Goal: Check status: Check status

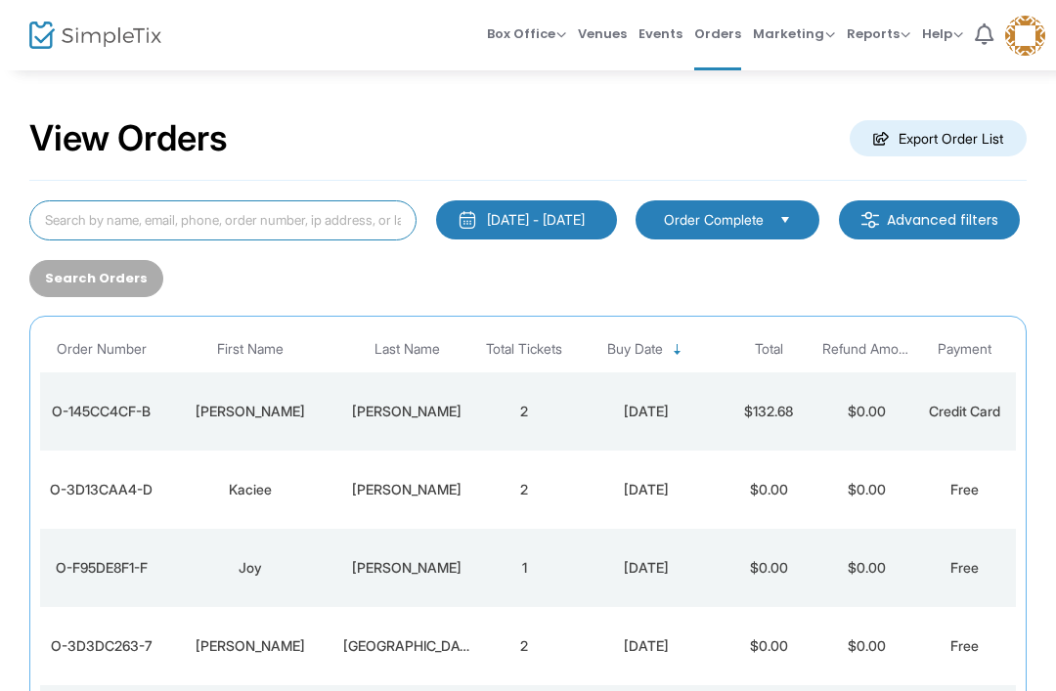
click at [291, 220] on input at bounding box center [222, 220] width 387 height 40
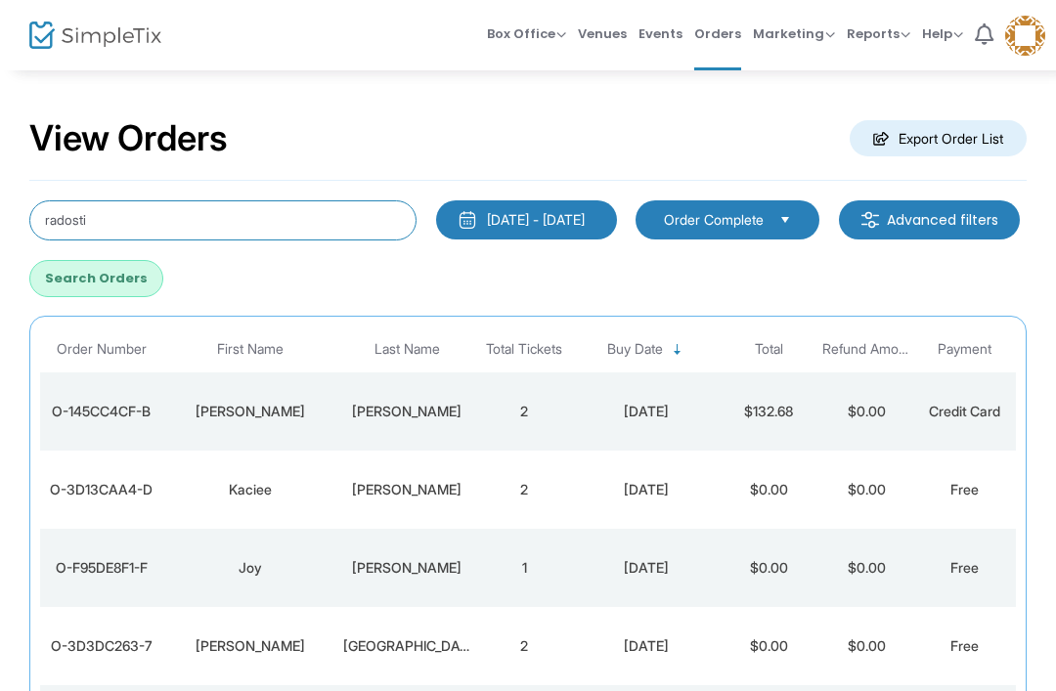
type input "radosti"
click at [163, 277] on button "Search Orders" at bounding box center [96, 278] width 134 height 37
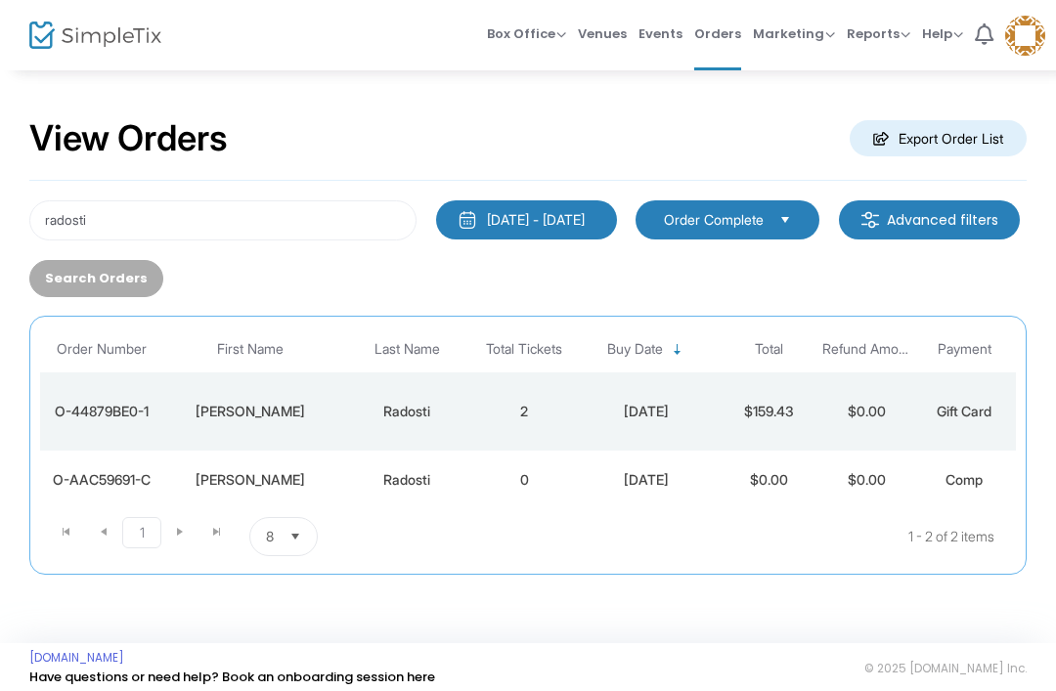
click at [687, 411] on div "[DATE]" at bounding box center [646, 412] width 137 height 20
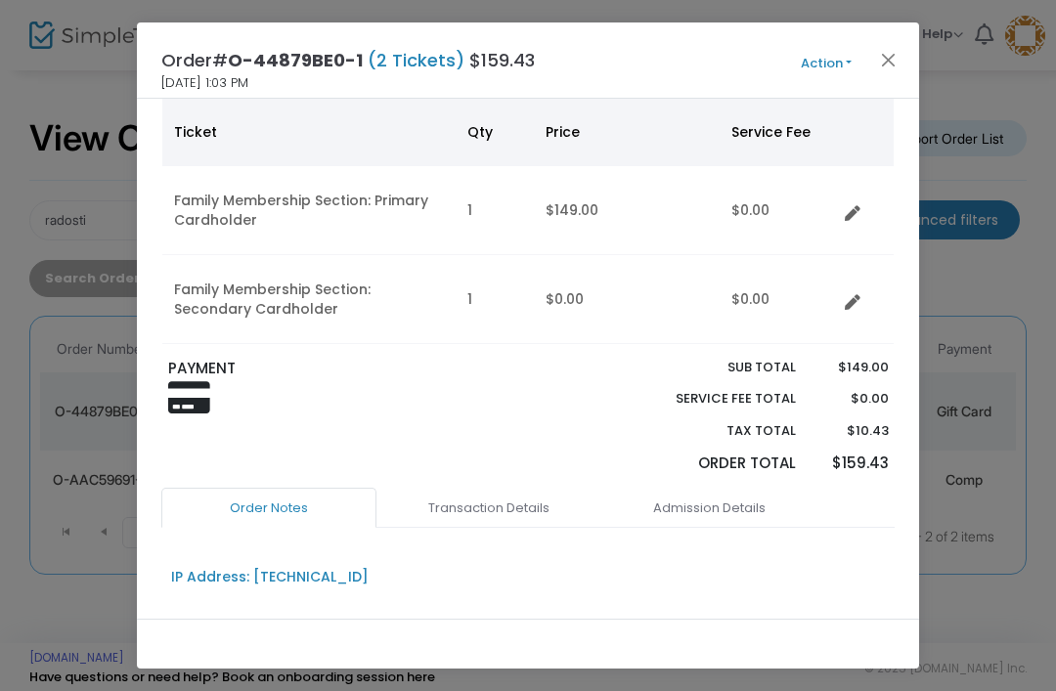
scroll to position [354, 0]
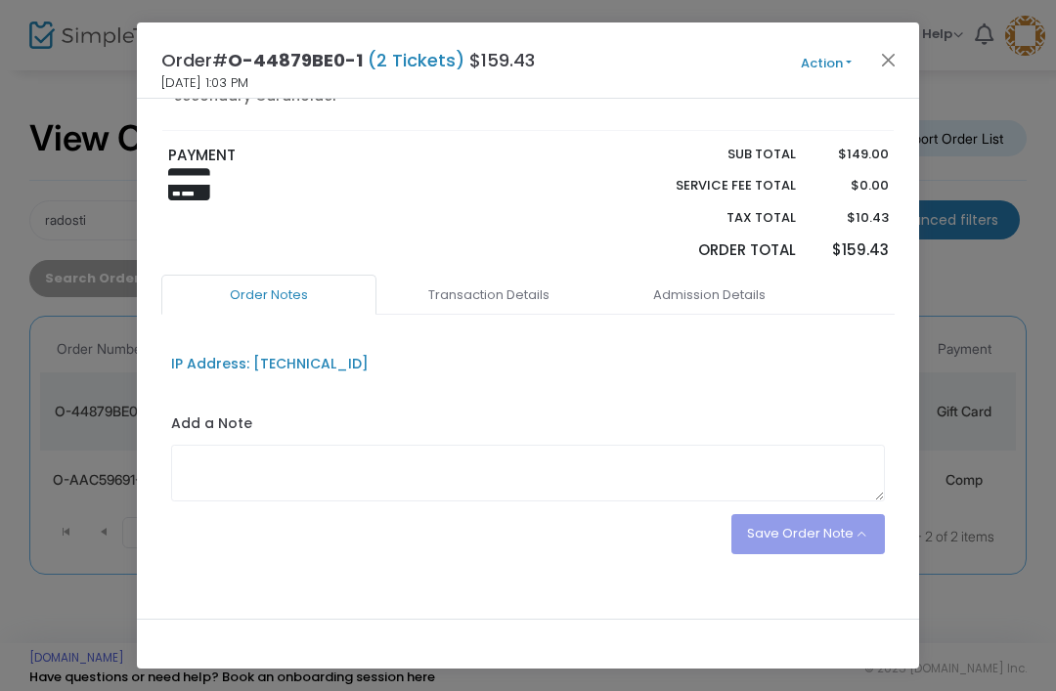
click at [508, 287] on link "Transaction Details" at bounding box center [488, 295] width 215 height 41
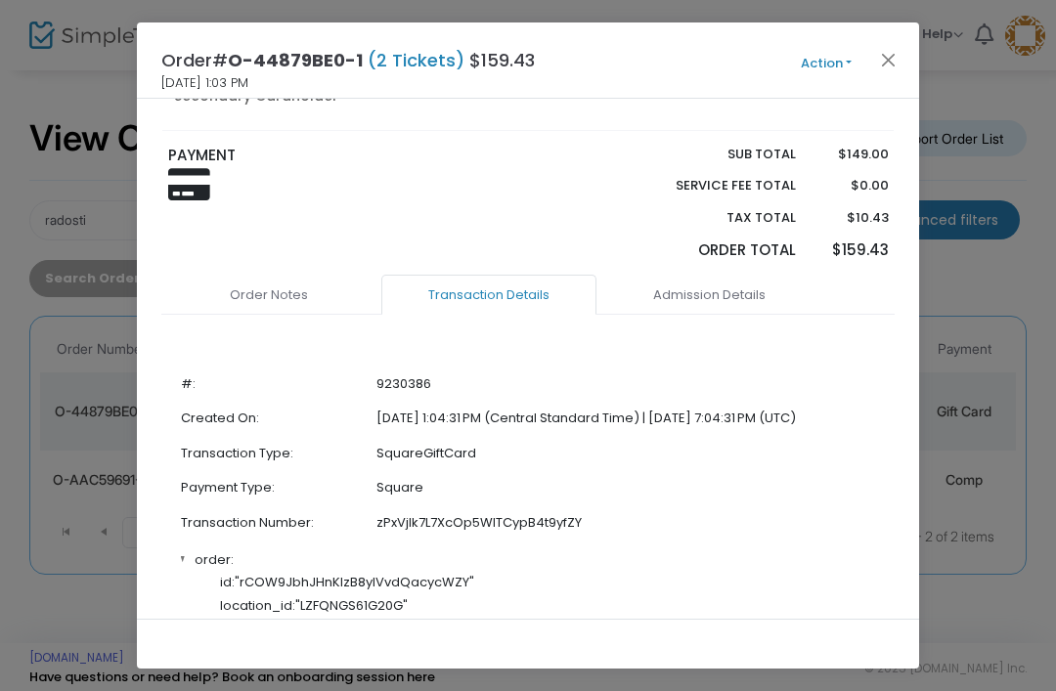
click at [755, 308] on link "Admission Details" at bounding box center [708, 295] width 215 height 41
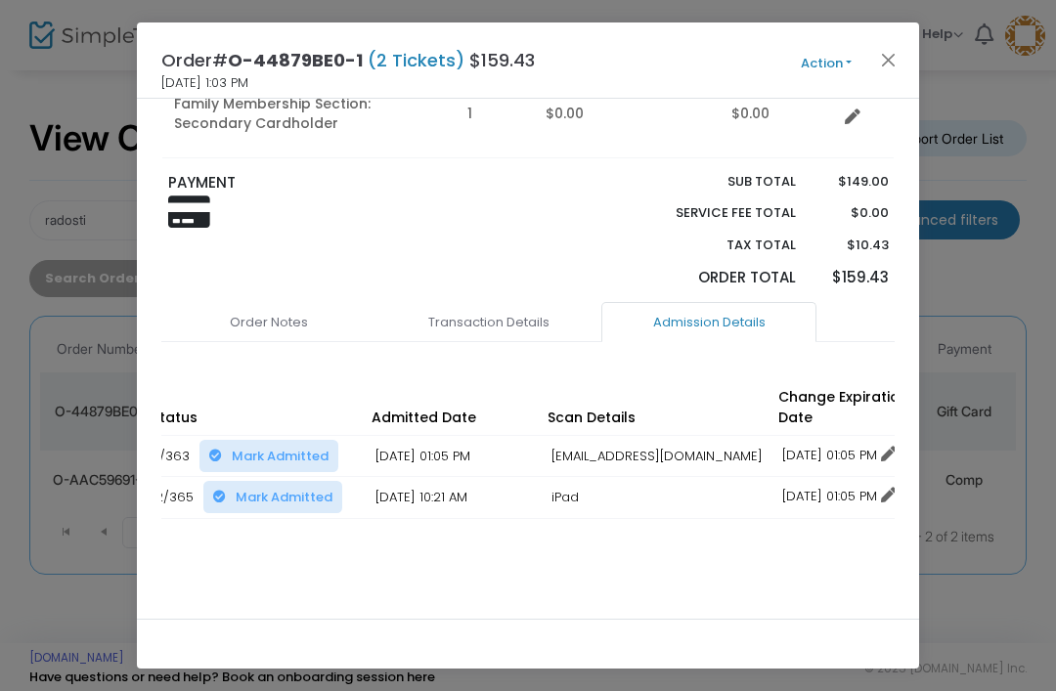
scroll to position [0, 376]
click at [898, 58] on button "Close" at bounding box center [888, 59] width 25 height 25
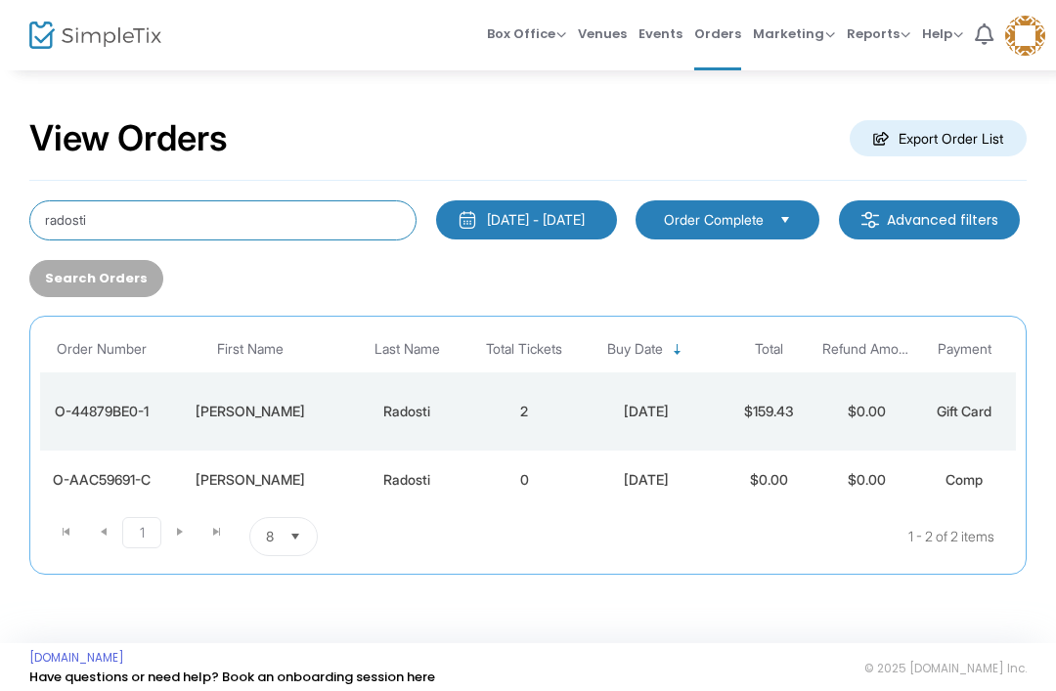
click at [164, 221] on input "radosti" at bounding box center [222, 220] width 387 height 40
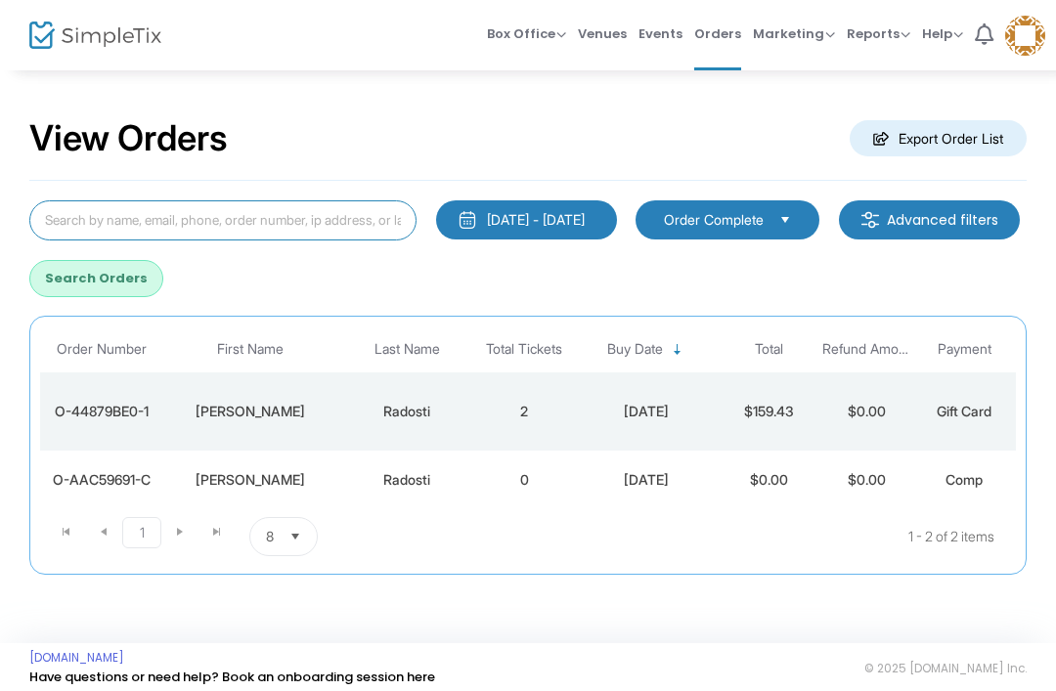
click at [337, 215] on input at bounding box center [222, 220] width 387 height 40
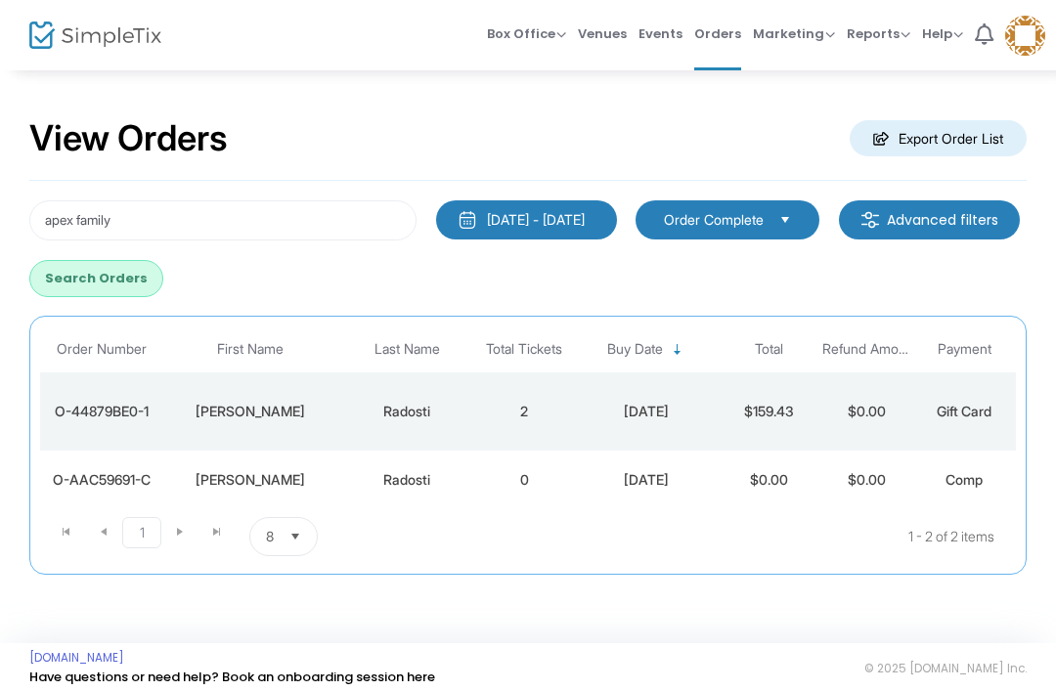
click at [163, 271] on button "Search Orders" at bounding box center [96, 278] width 134 height 37
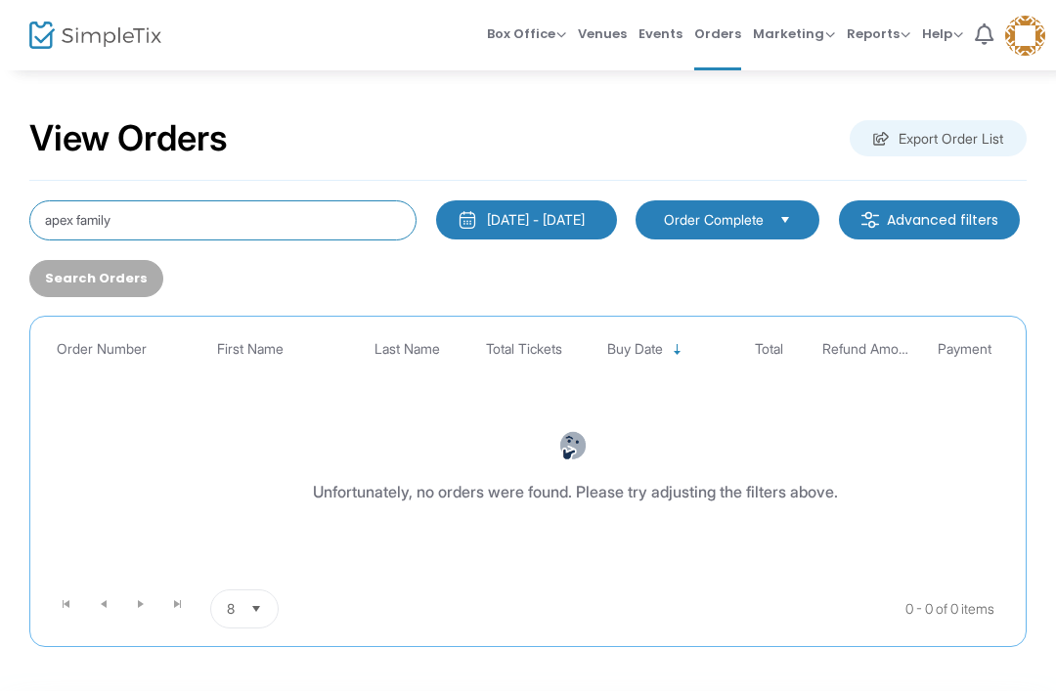
click at [152, 217] on input "apex family" at bounding box center [222, 220] width 387 height 40
click at [85, 228] on input "apex family" at bounding box center [222, 220] width 387 height 40
click at [92, 219] on input "apex family" at bounding box center [222, 220] width 387 height 40
type input "apex"
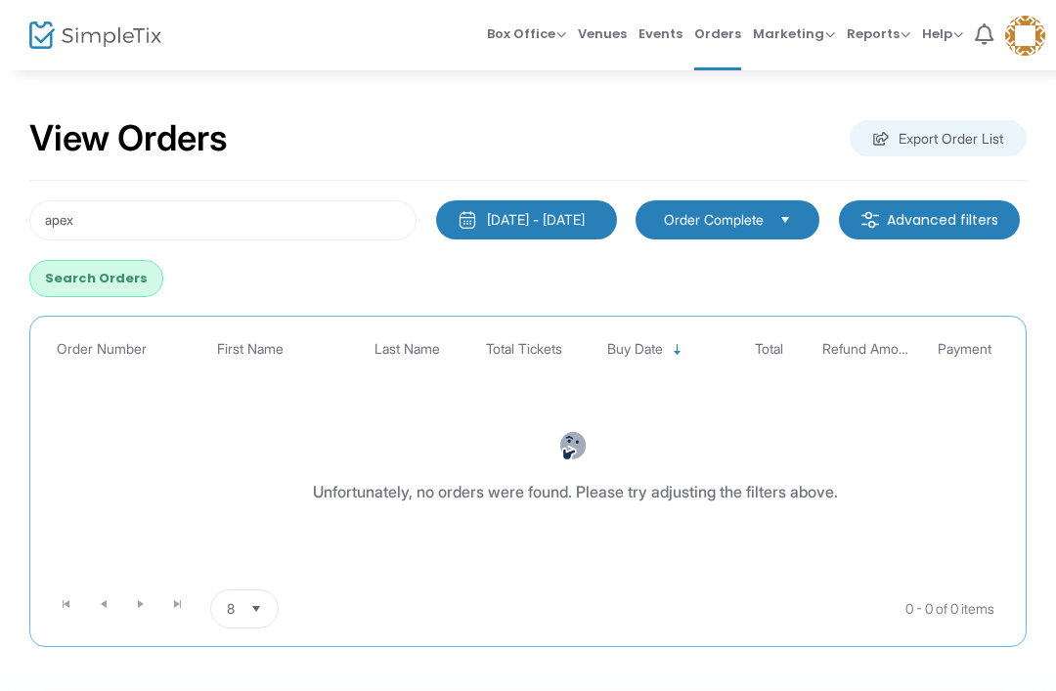
click at [163, 291] on button "Search Orders" at bounding box center [96, 278] width 134 height 37
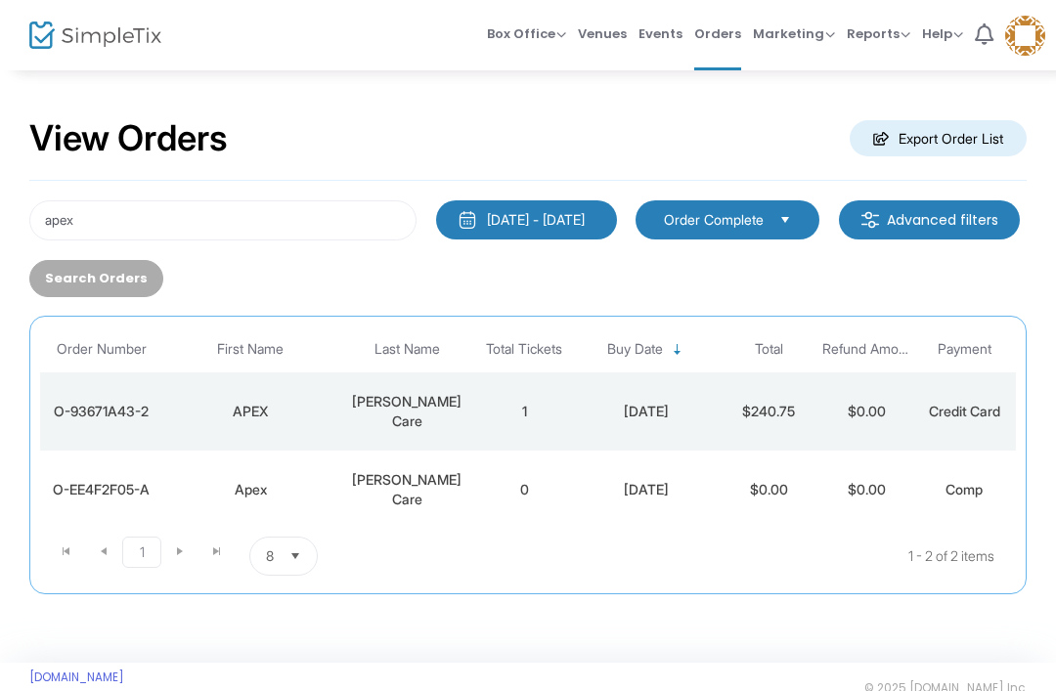
click at [478, 426] on td "1" at bounding box center [524, 411] width 98 height 78
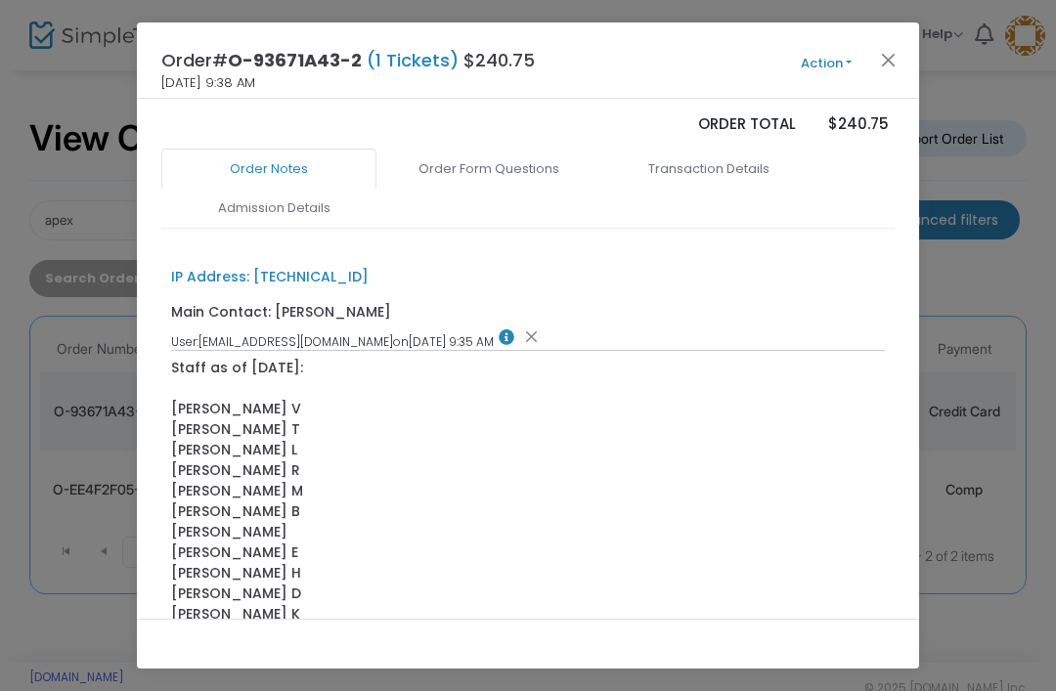
scroll to position [426, 0]
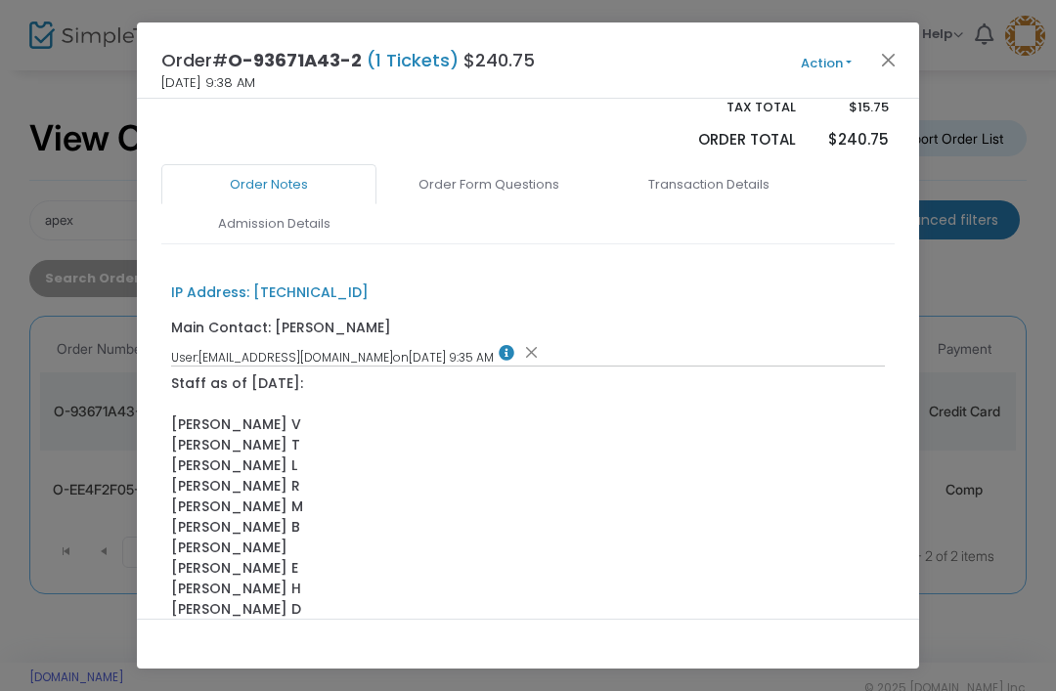
click at [254, 203] on link "Admission Details" at bounding box center [273, 223] width 215 height 41
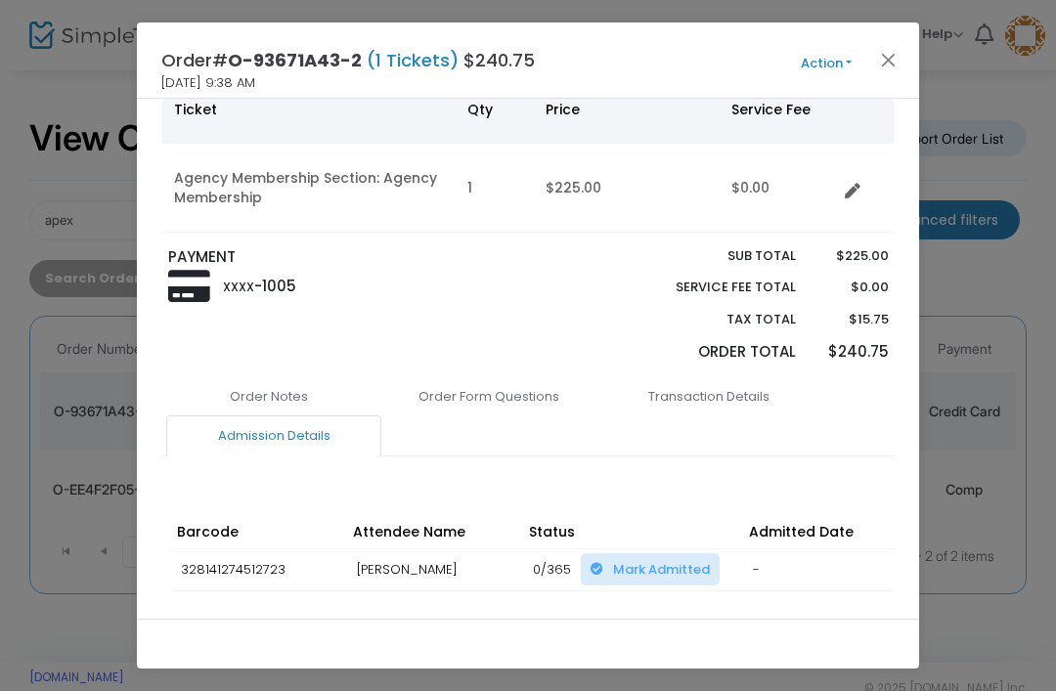
scroll to position [213, 0]
click at [231, 377] on link "Order Notes" at bounding box center [268, 397] width 215 height 41
